Goal: Information Seeking & Learning: Learn about a topic

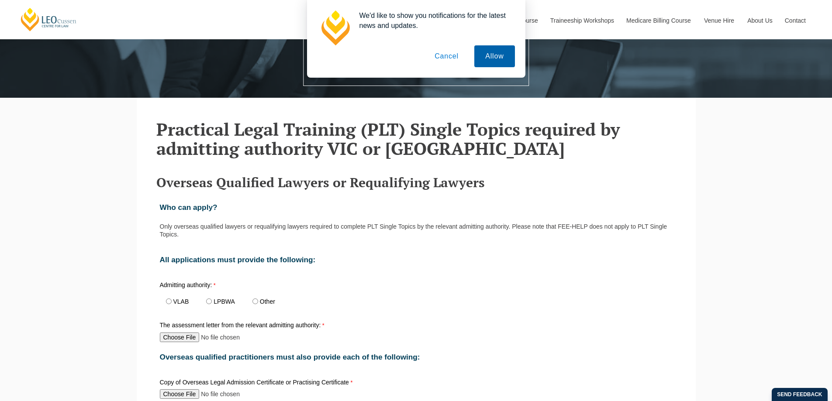
click at [488, 58] on button "Allow" at bounding box center [494, 56] width 40 height 22
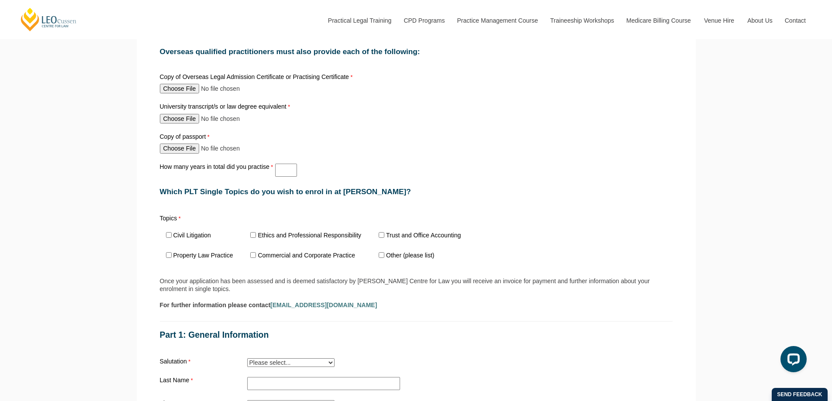
scroll to position [306, 0]
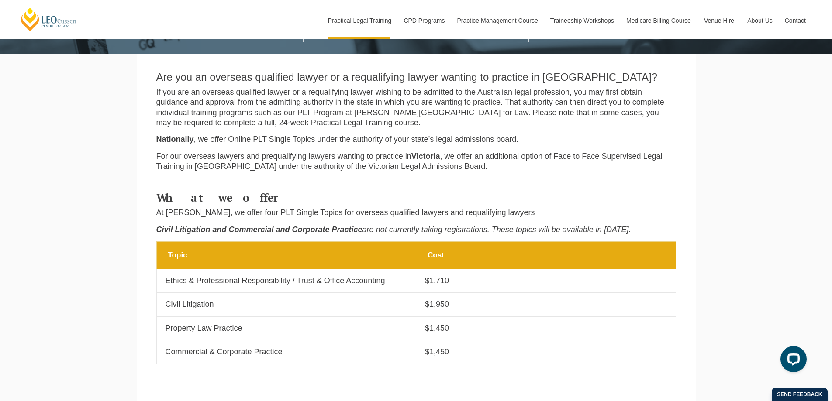
scroll to position [437, 0]
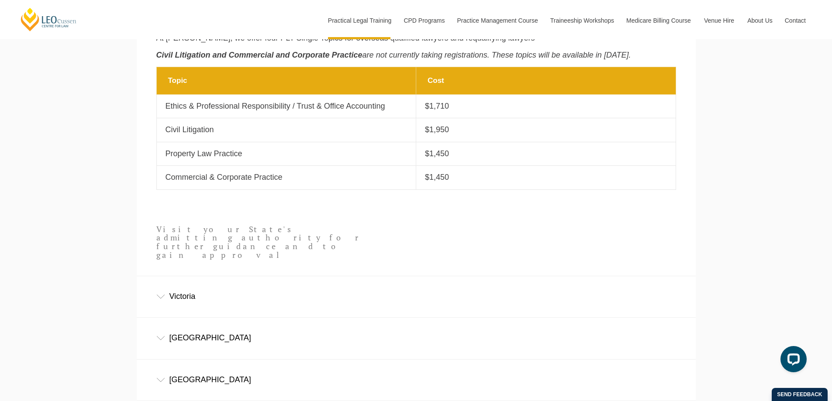
click at [187, 276] on div "Victoria" at bounding box center [416, 296] width 559 height 41
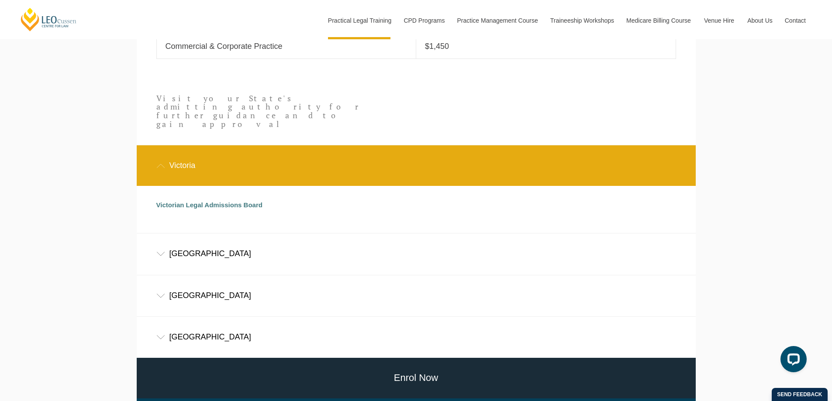
scroll to position [393, 0]
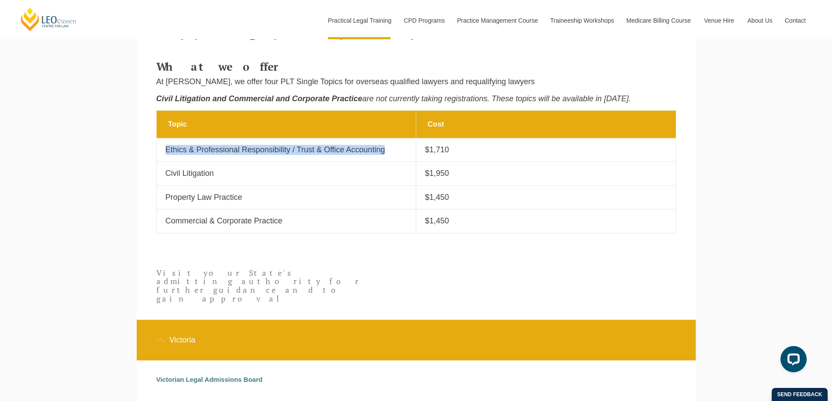
drag, startPoint x: 392, startPoint y: 151, endPoint x: 159, endPoint y: 154, distance: 233.2
click at [159, 154] on td "Topic Ethics & Professional Responsibility / Trust & Office Accounting" at bounding box center [286, 150] width 260 height 24
copy p "Ethics & Professional Responsibility / Trust & Office Accounting"
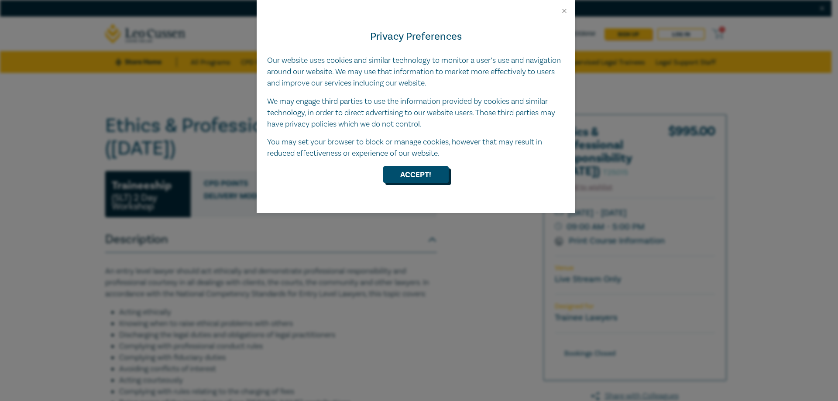
click at [439, 173] on button "Accept!" at bounding box center [415, 174] width 65 height 17
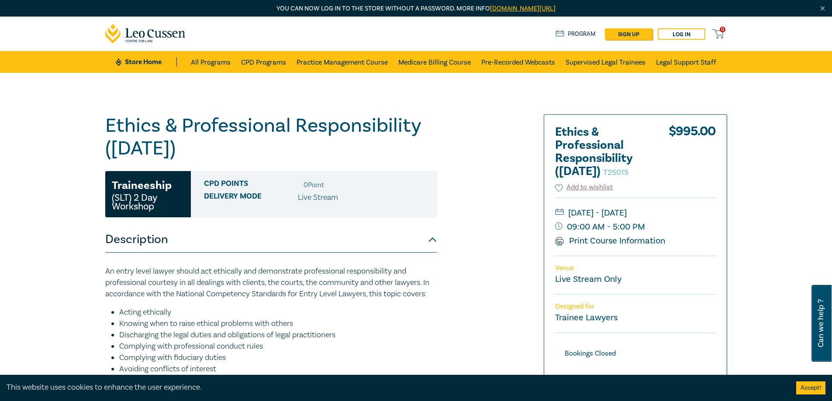
scroll to position [175, 0]
